Goal: Task Accomplishment & Management: Use online tool/utility

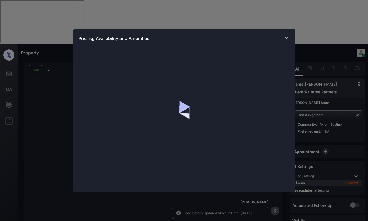
scroll to position [2191, 0]
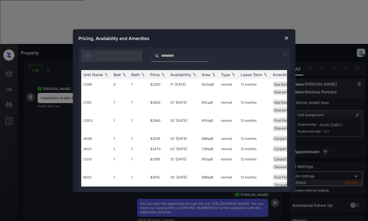
click at [286, 56] on img at bounding box center [284, 54] width 7 height 7
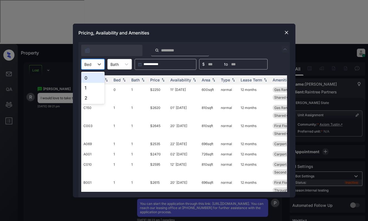
click at [94, 64] on div "Bed" at bounding box center [87, 64] width 13 height 8
click at [92, 78] on div "0" at bounding box center [92, 78] width 23 height 10
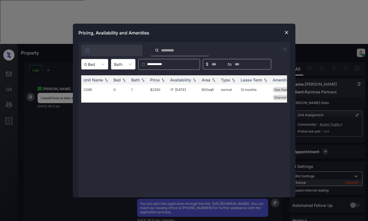
click at [286, 33] on img at bounding box center [286, 33] width 6 height 6
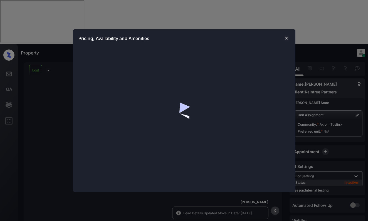
scroll to position [1580, 0]
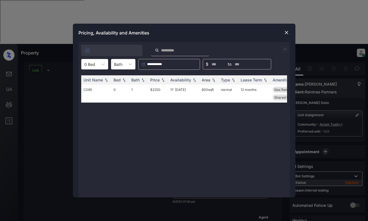
click at [285, 33] on img at bounding box center [286, 33] width 6 height 6
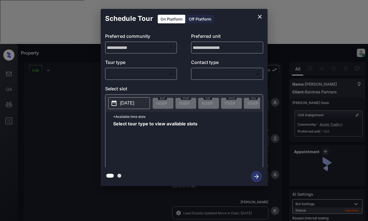
scroll to position [2108, 0]
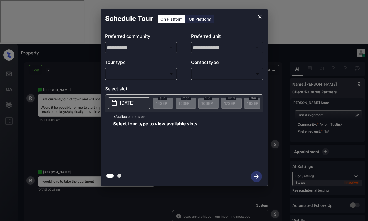
click at [160, 73] on body "Property Dominic Ceralde Online Set yourself offline Set yourself on break Prof…" at bounding box center [184, 110] width 368 height 221
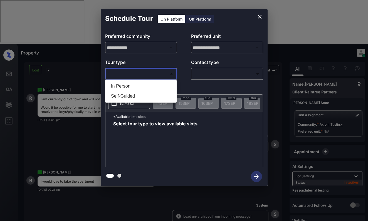
click at [258, 16] on div at bounding box center [184, 110] width 368 height 221
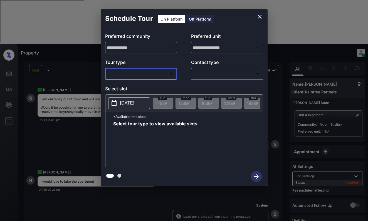
click at [260, 17] on icon "close" at bounding box center [259, 16] width 7 height 7
